Goal: Information Seeking & Learning: Learn about a topic

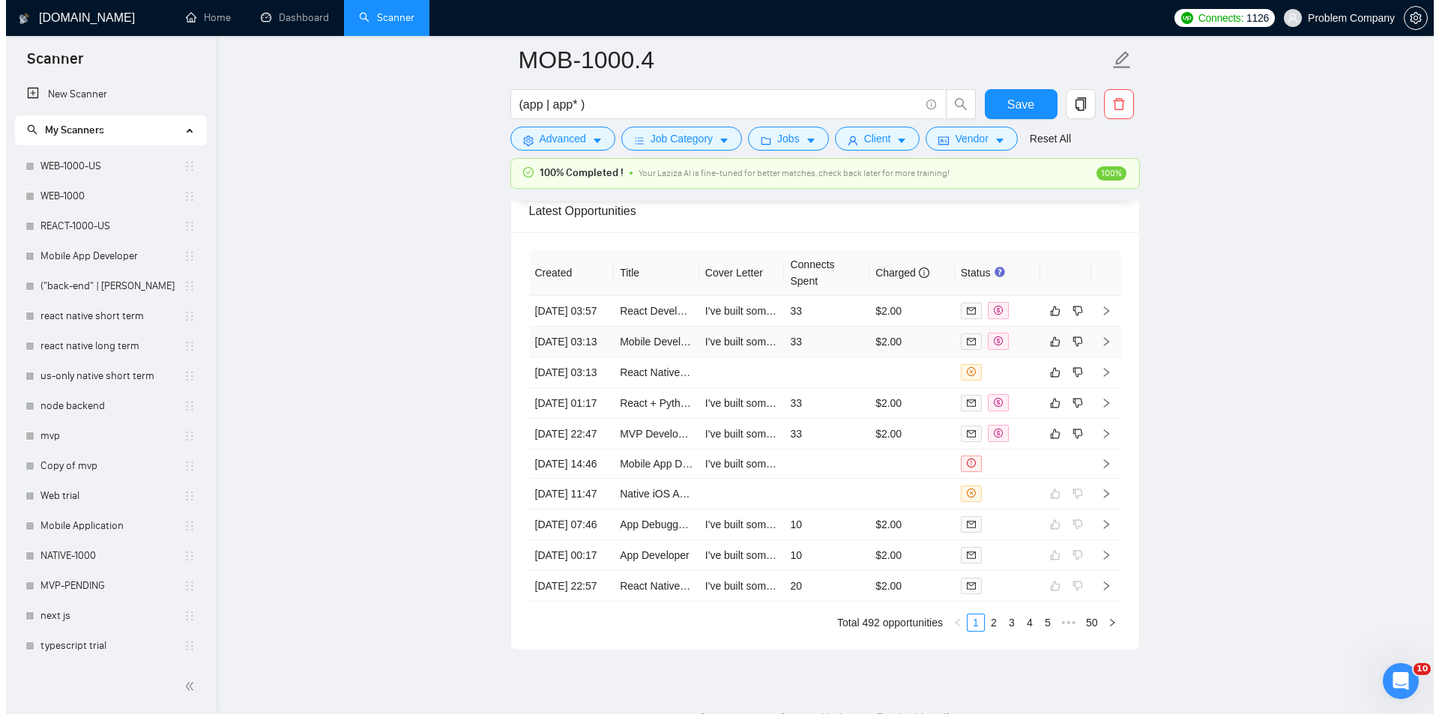
scroll to position [450, 0]
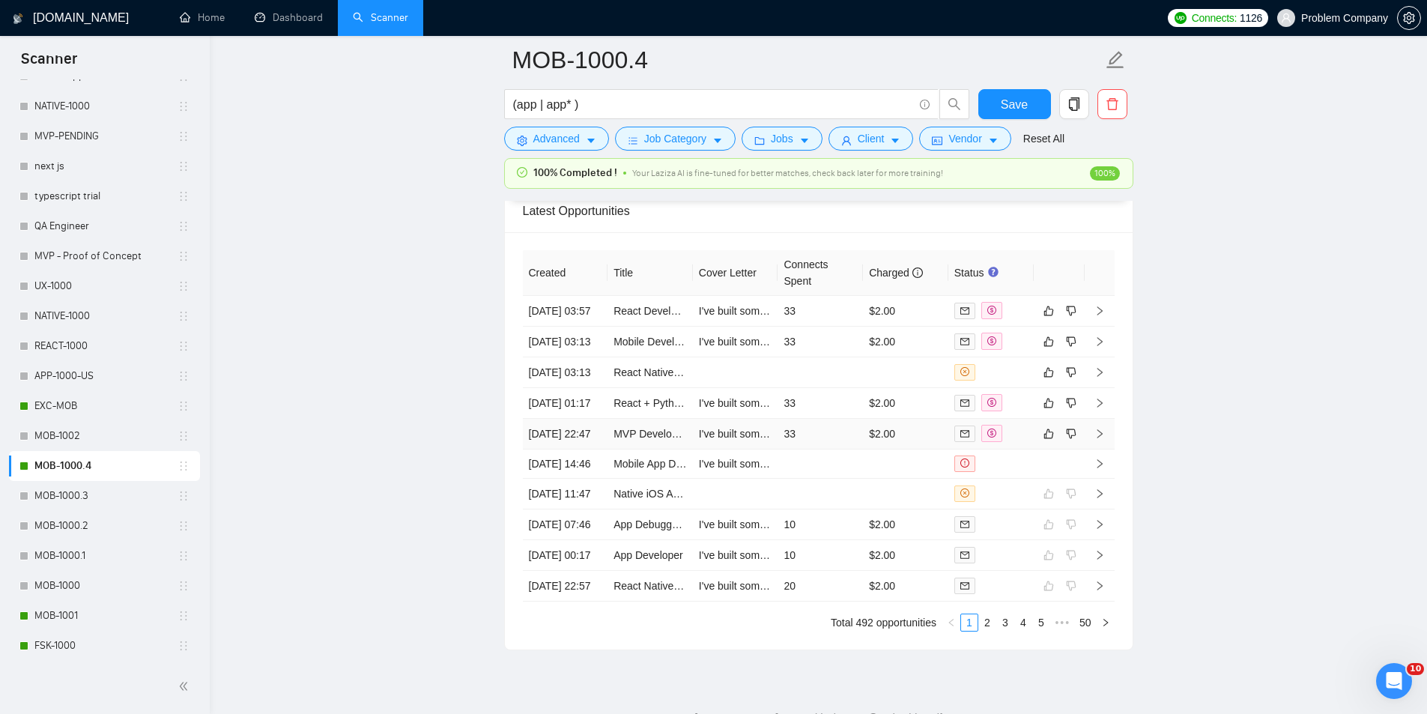
click at [591, 450] on td "[DATE] 22:47" at bounding box center [565, 434] width 85 height 31
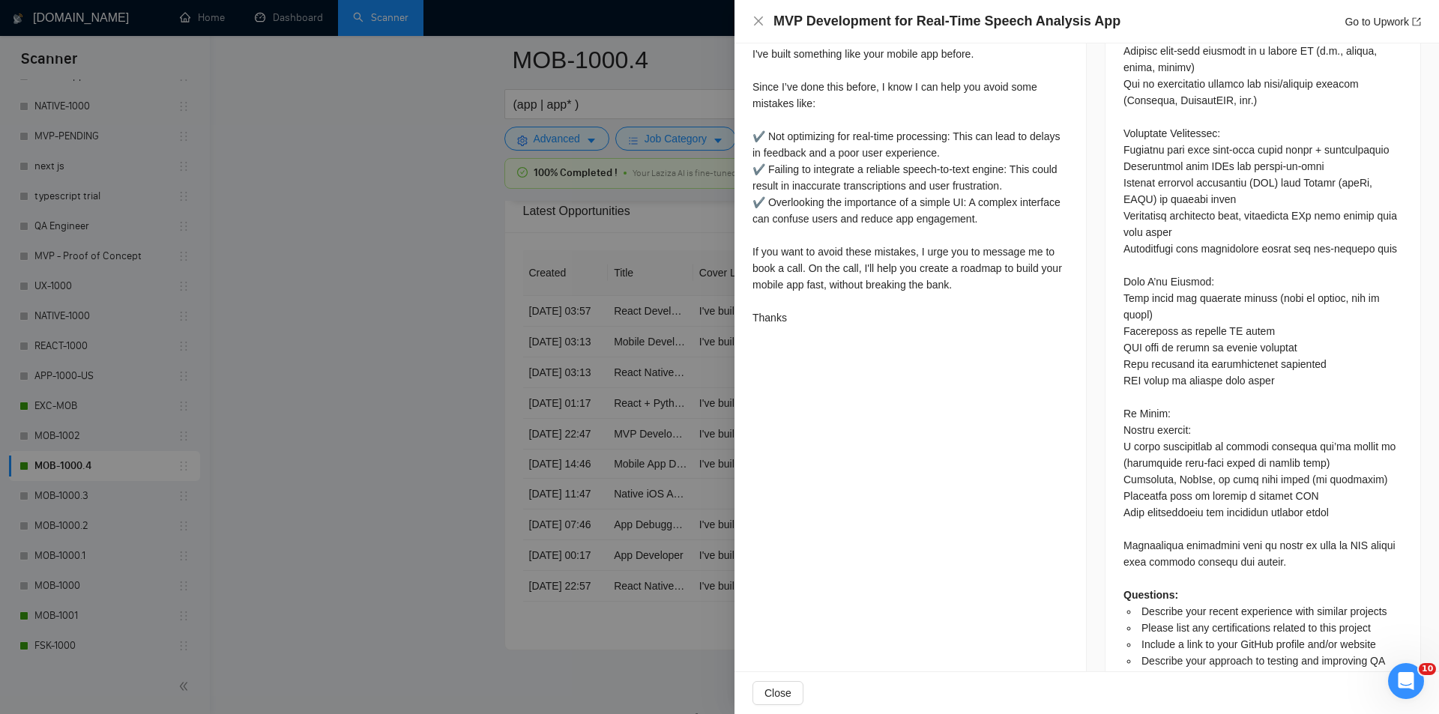
scroll to position [1121, 0]
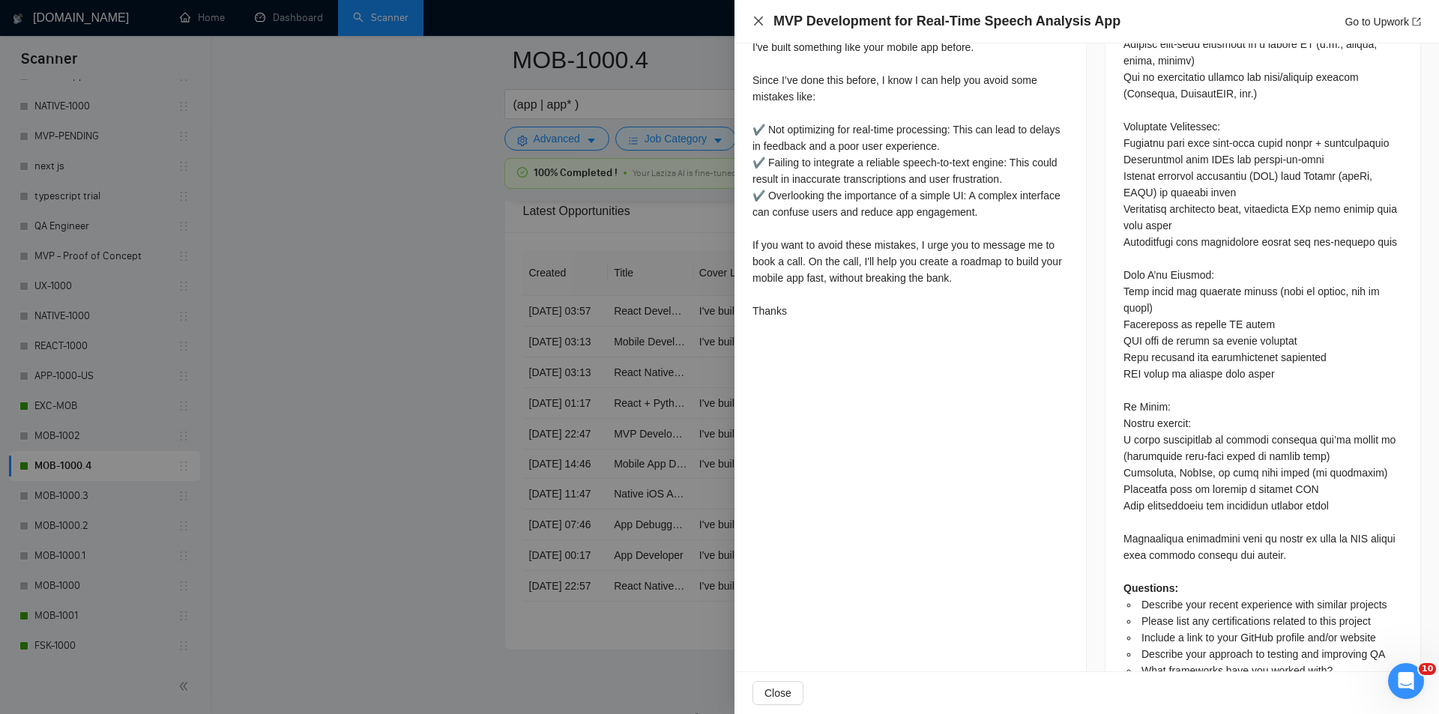
click at [755, 22] on icon "close" at bounding box center [758, 21] width 12 height 12
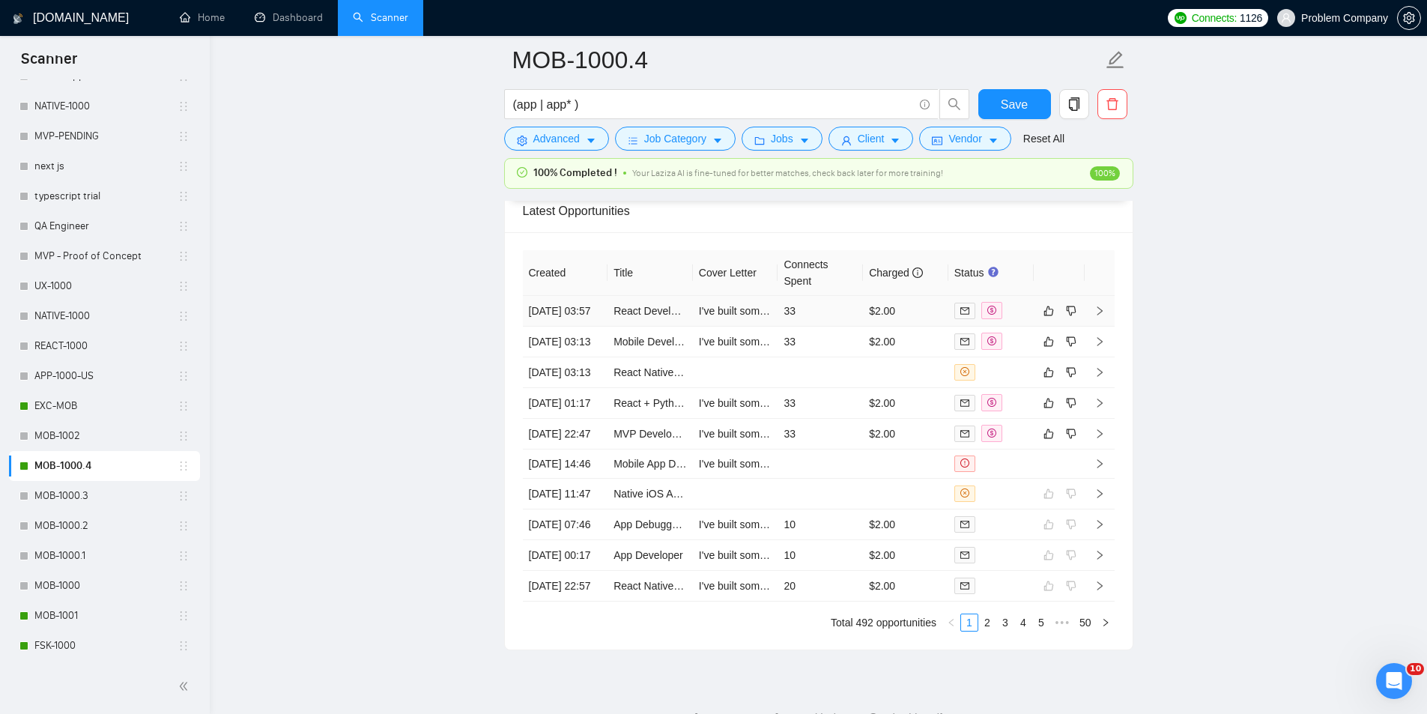
click at [578, 327] on td "[DATE] 03:57" at bounding box center [565, 311] width 85 height 31
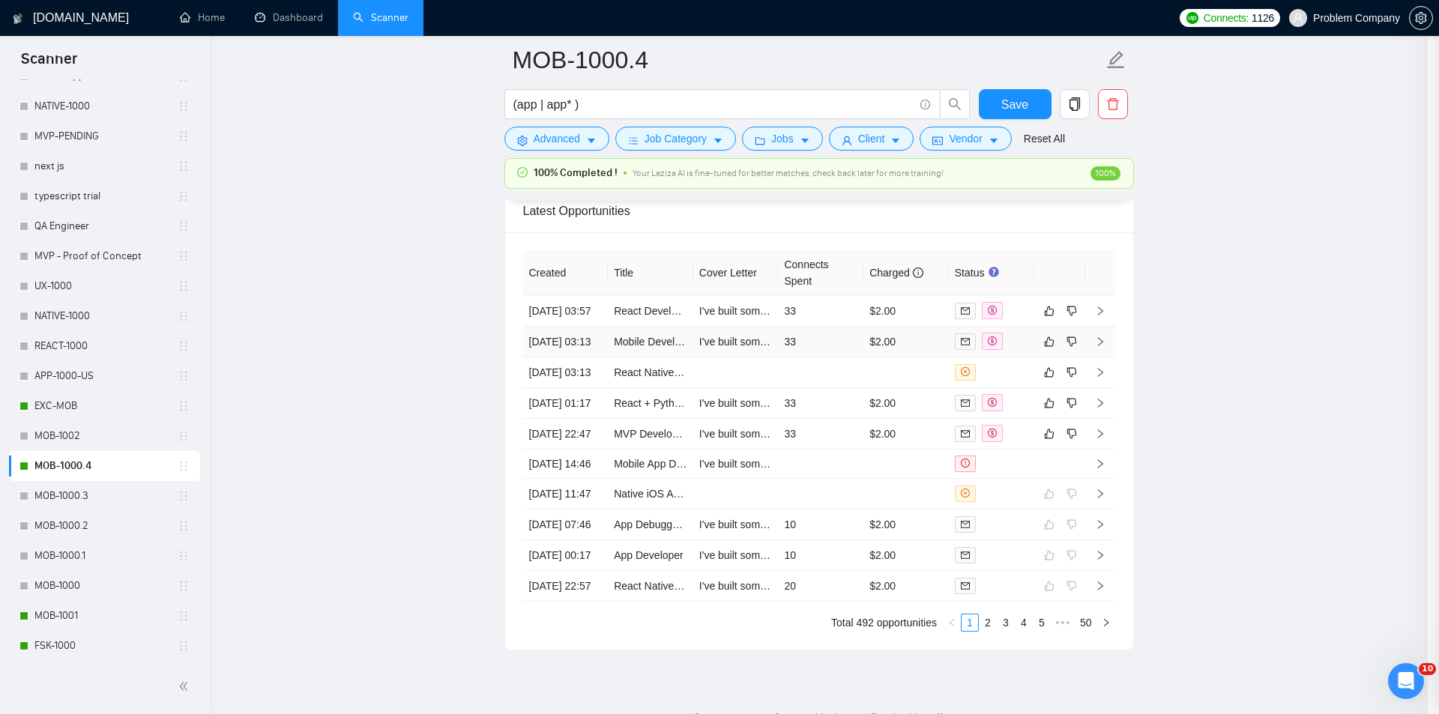
scroll to position [288, 0]
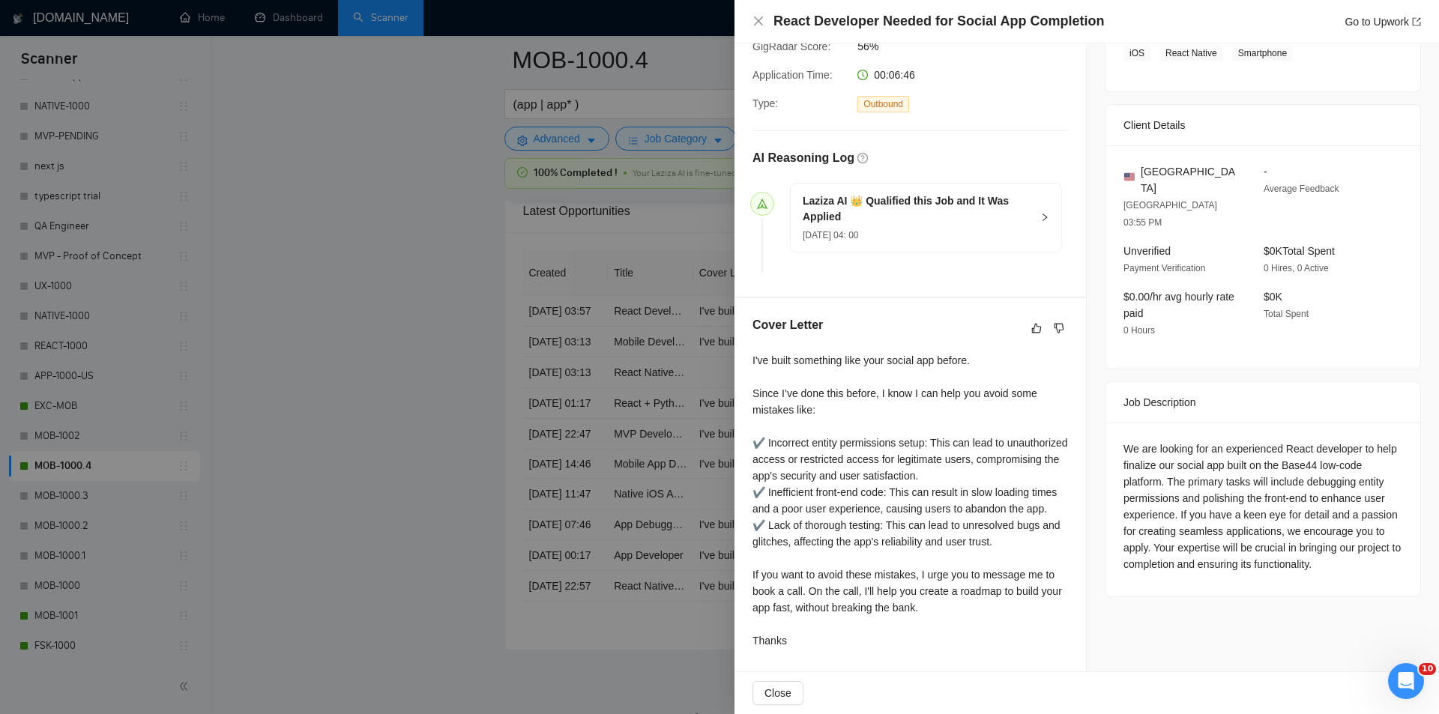
click at [750, 16] on div "React Developer Needed for Social App Completion Go to Upwork" at bounding box center [1086, 21] width 704 height 43
drag, startPoint x: 756, startPoint y: 21, endPoint x: 779, endPoint y: 200, distance: 180.5
click at [755, 22] on icon "close" at bounding box center [758, 21] width 12 height 12
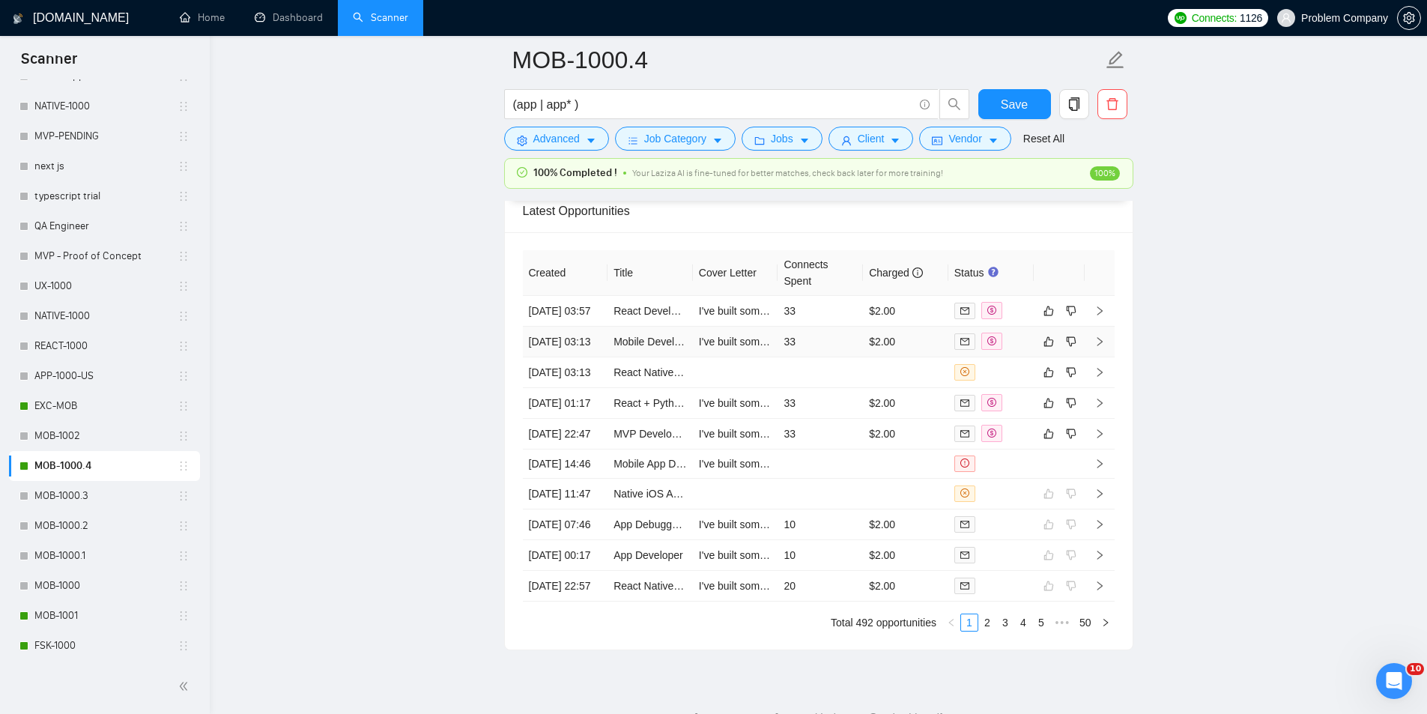
click at [585, 357] on td "[DATE] 03:13" at bounding box center [565, 342] width 85 height 31
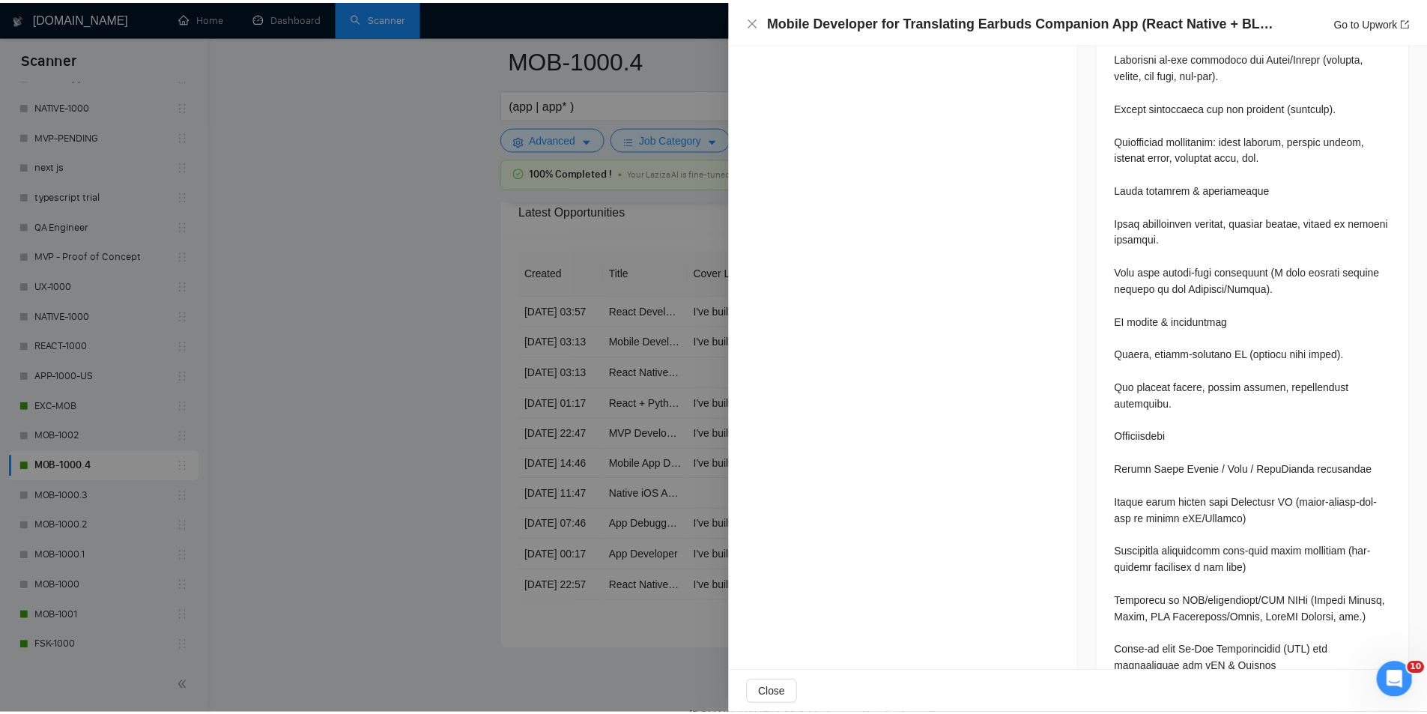
scroll to position [1861, 0]
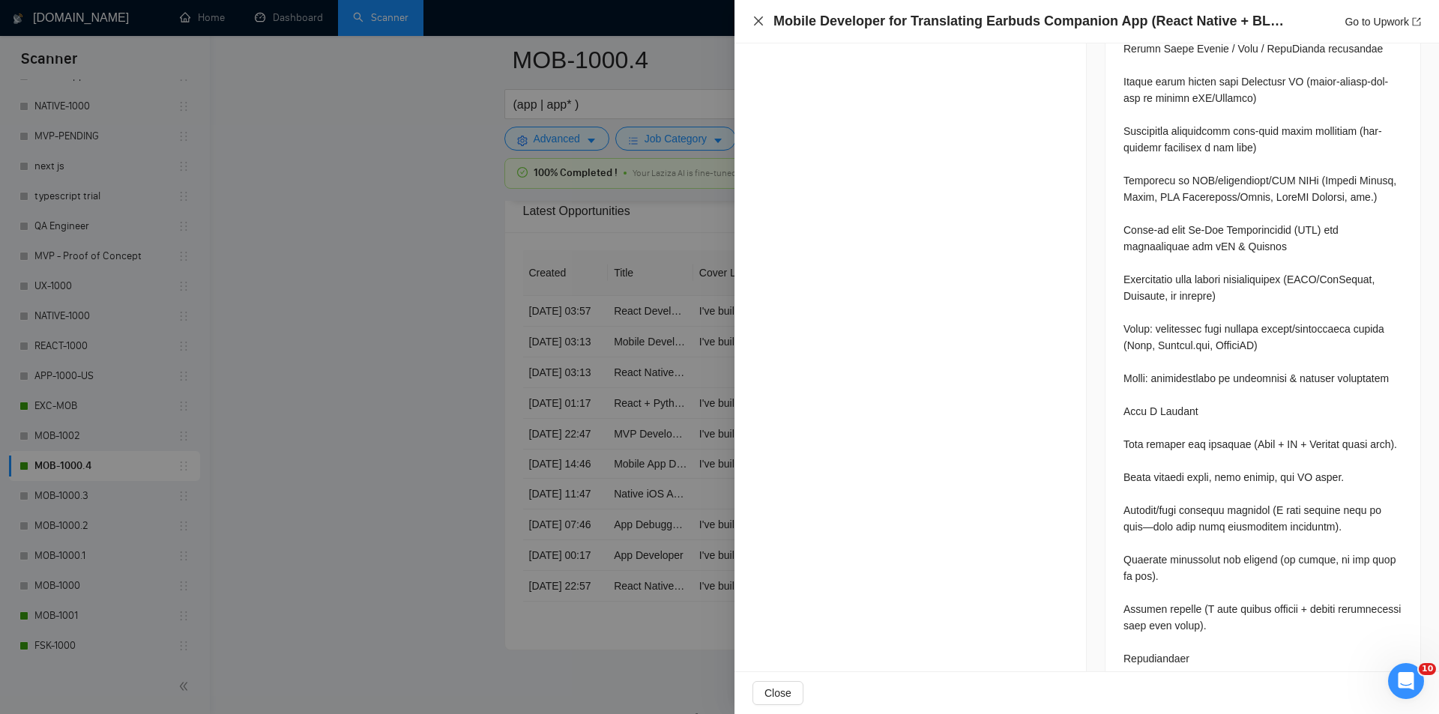
click at [758, 22] on icon "close" at bounding box center [758, 20] width 9 height 9
